Goal: Information Seeking & Learning: Understand process/instructions

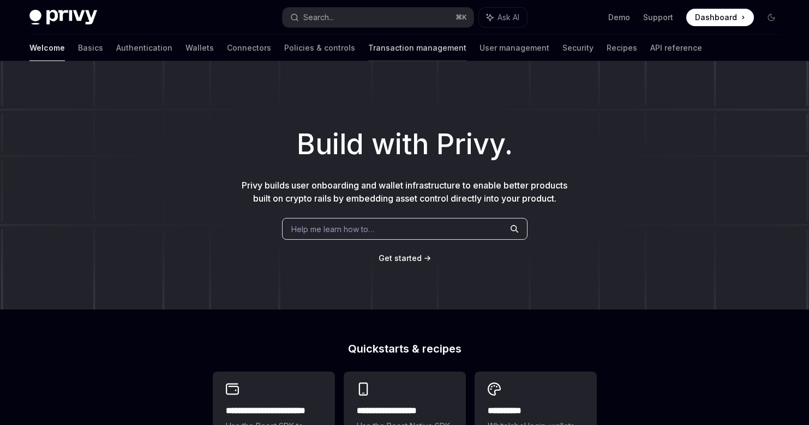
click at [368, 49] on link "Transaction management" at bounding box center [417, 48] width 98 height 26
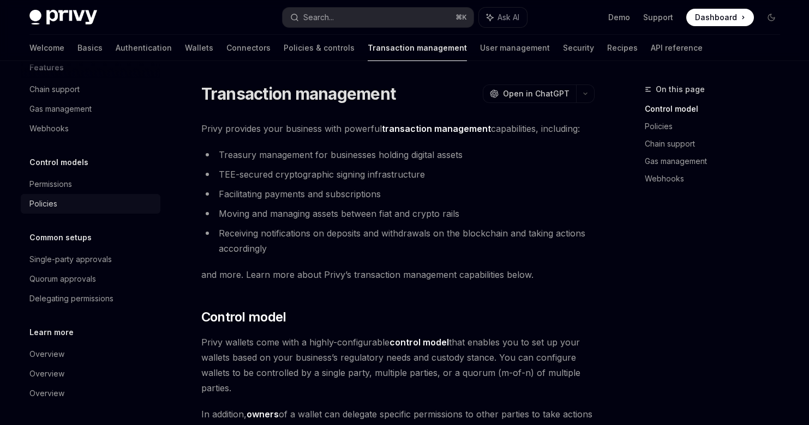
scroll to position [96, 0]
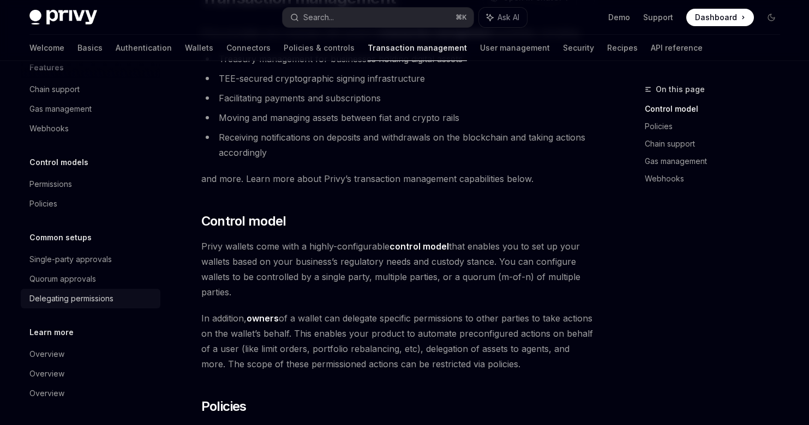
click at [76, 290] on link "Delegating permissions" at bounding box center [91, 299] width 140 height 20
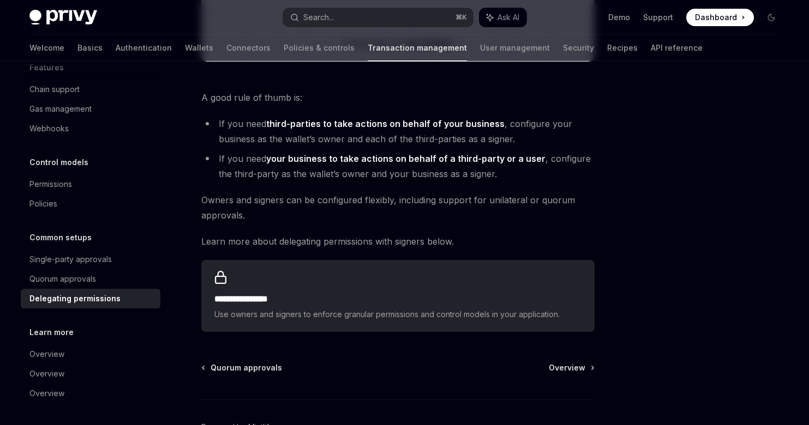
scroll to position [515, 0]
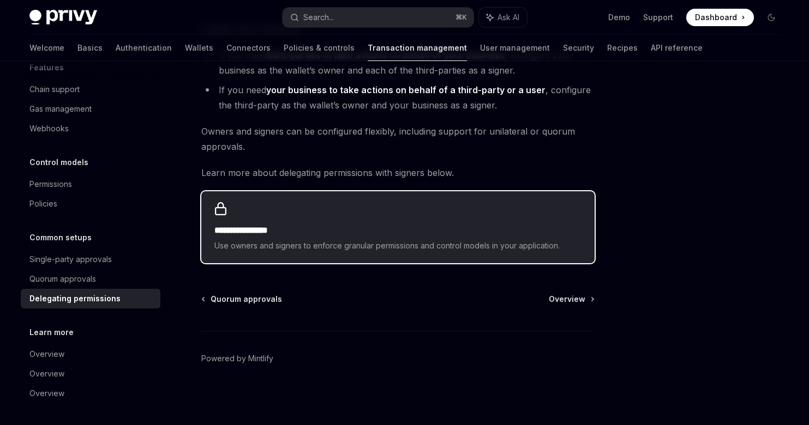
click at [457, 227] on h2 "**********" at bounding box center [397, 230] width 367 height 13
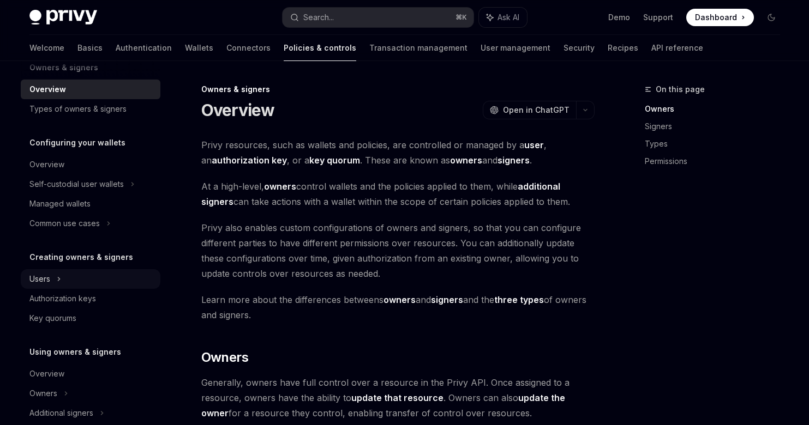
click at [59, 278] on icon at bounding box center [59, 279] width 2 height 3
type textarea "*"
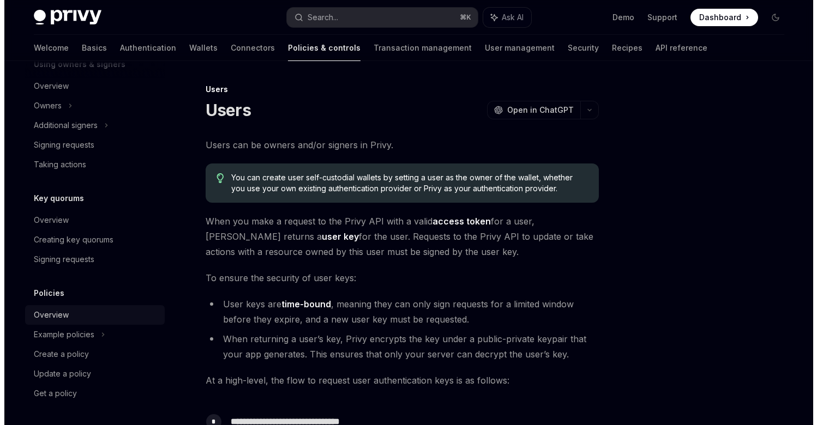
scroll to position [55, 0]
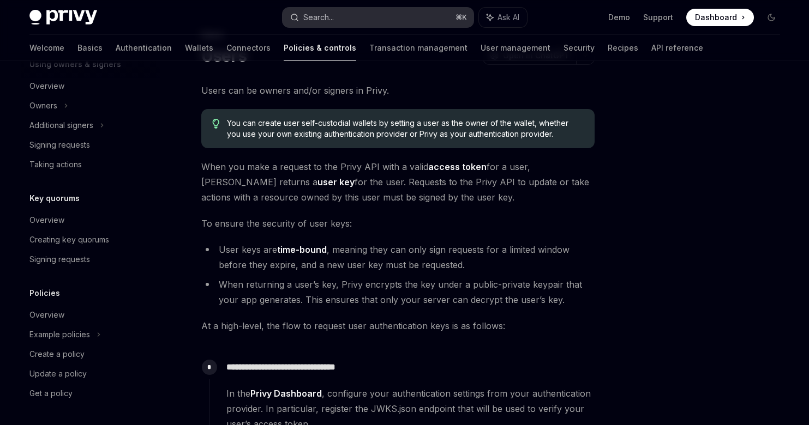
click at [385, 22] on button "Search... ⌘ K" at bounding box center [377, 18] width 191 height 20
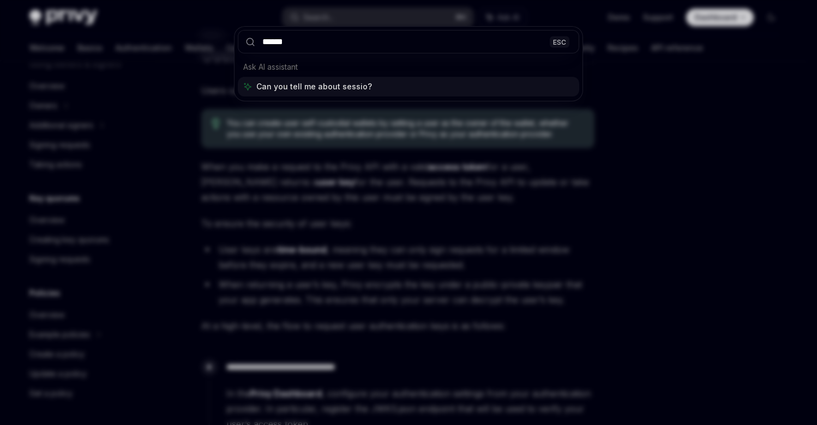
type input "*******"
type textarea "*"
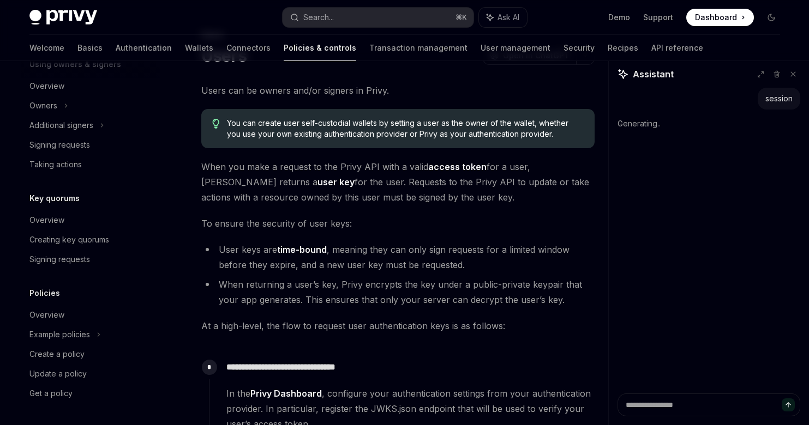
click at [318, 61] on div "Users OpenAI Open in ChatGPT" at bounding box center [397, 56] width 393 height 20
click at [321, 12] on div "Search..." at bounding box center [318, 17] width 31 height 13
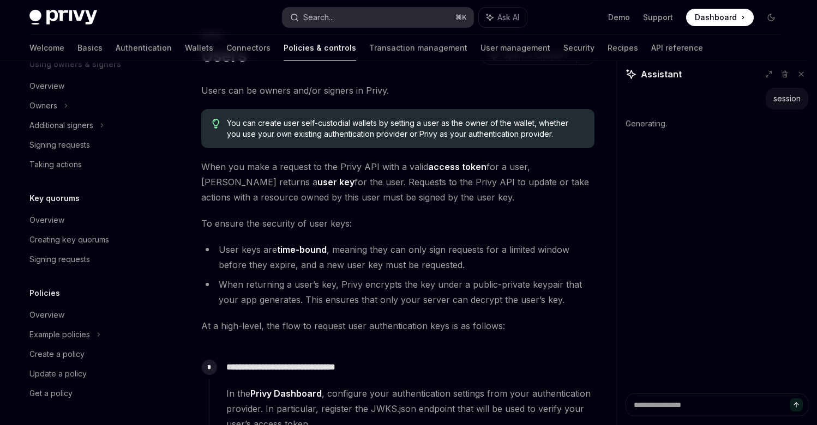
type input "*"
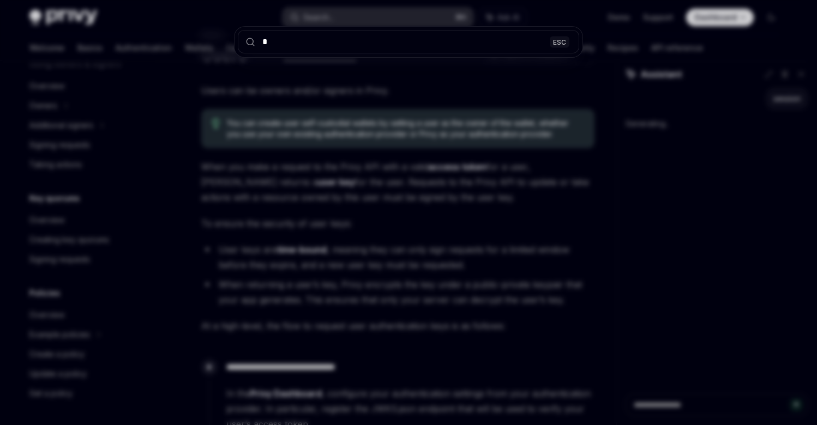
type textarea "*"
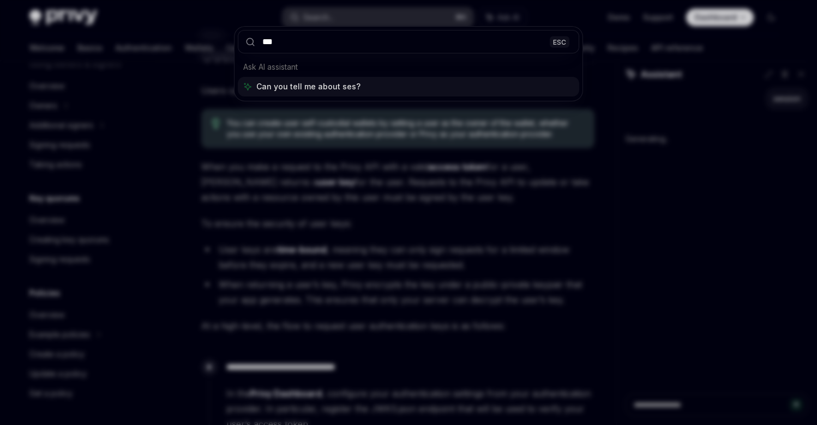
type input "****"
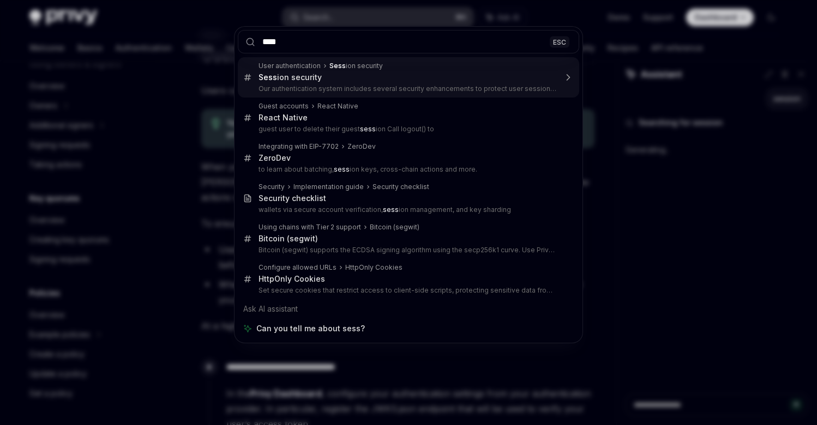
type textarea "*"
type input "*******"
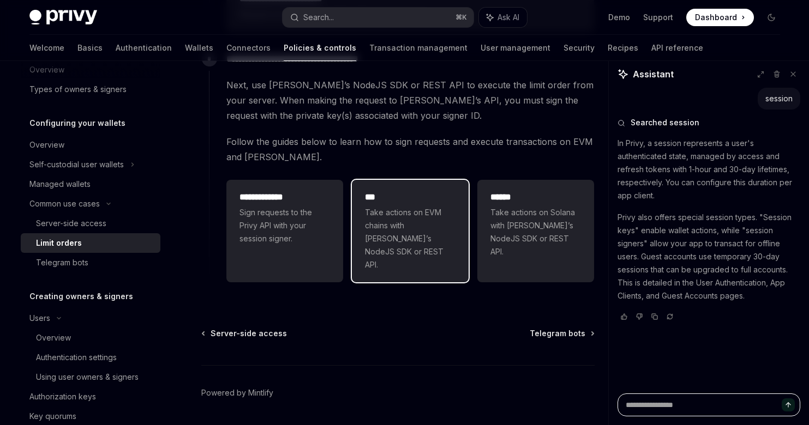
scroll to position [382, 0]
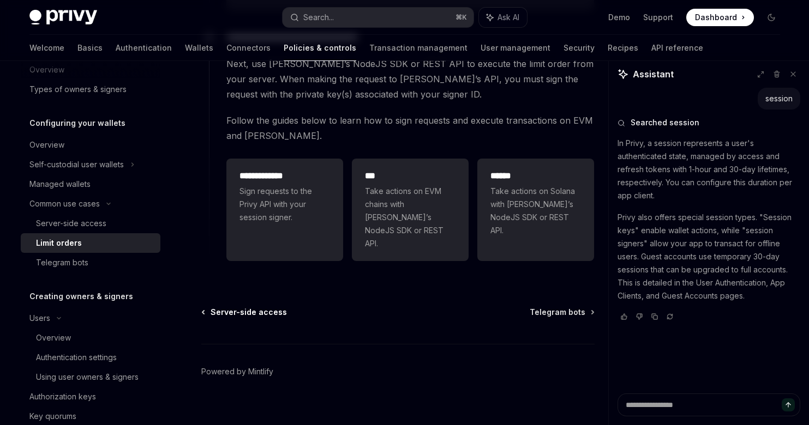
click at [262, 307] on span "Server-side access" at bounding box center [248, 312] width 76 height 11
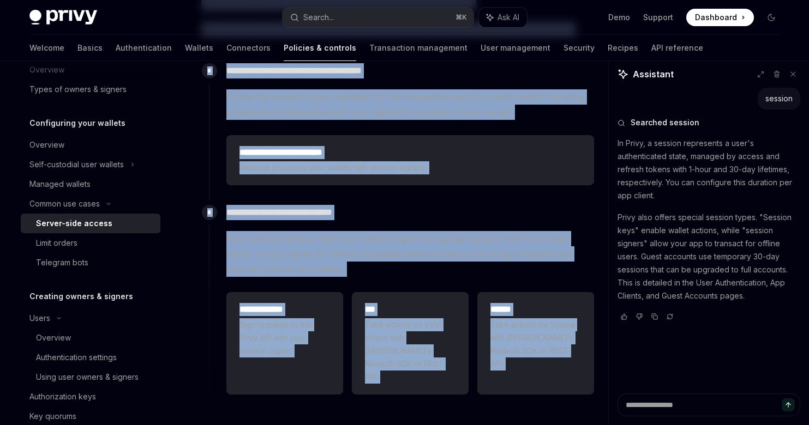
scroll to position [382, 0]
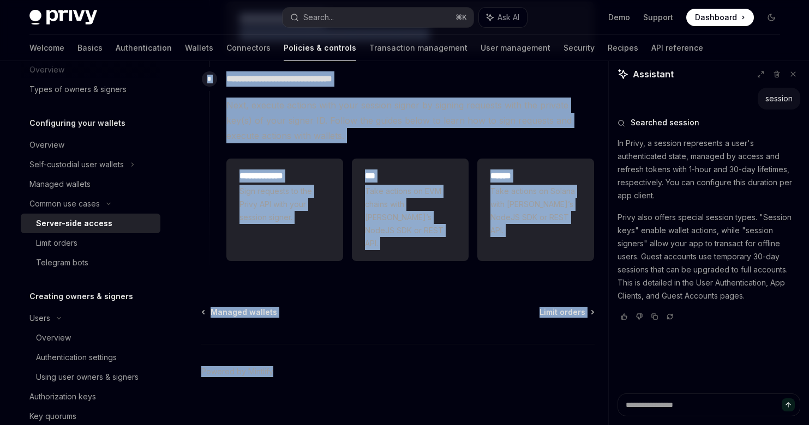
drag, startPoint x: 197, startPoint y: 89, endPoint x: 424, endPoint y: 471, distance: 443.9
copy div "**********"
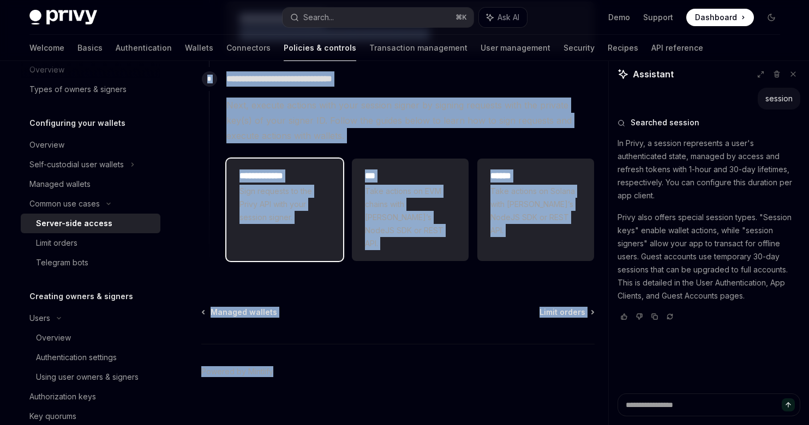
click at [281, 217] on span "Sign requests to the Privy API with your session signer." at bounding box center [284, 204] width 91 height 39
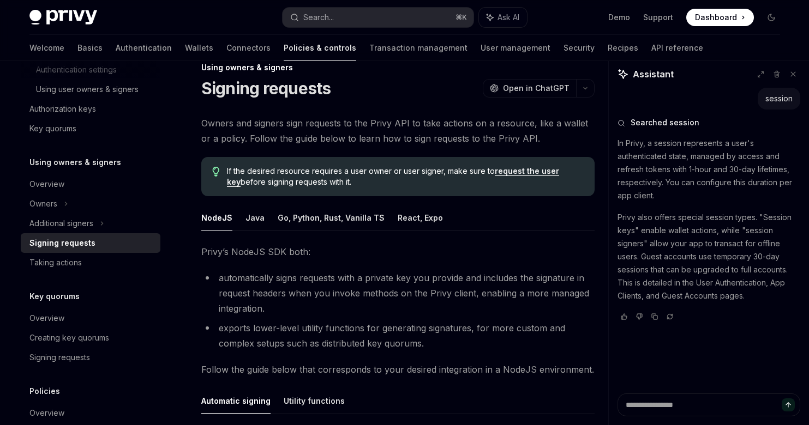
scroll to position [56, 0]
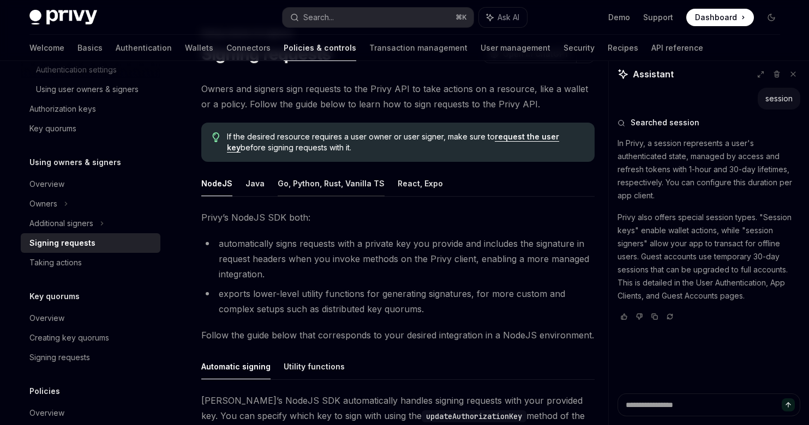
click at [341, 186] on button "Go, Python, Rust, Vanilla TS" at bounding box center [331, 184] width 107 height 26
type textarea "*"
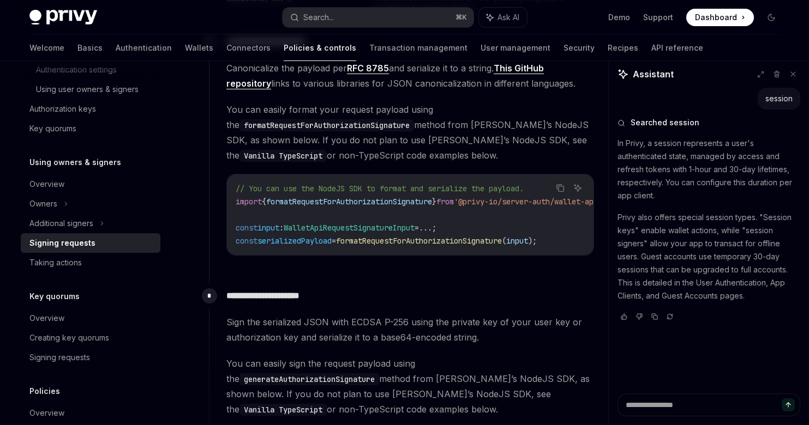
scroll to position [1060, 0]
